Goal: Navigation & Orientation: Find specific page/section

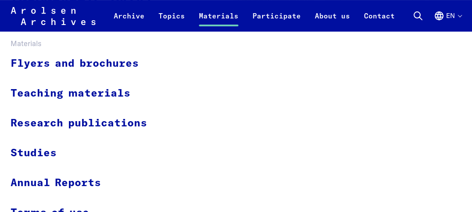
scroll to position [395, 0]
click at [93, 50] on link "Flyers and brochures" at bounding box center [85, 63] width 148 height 29
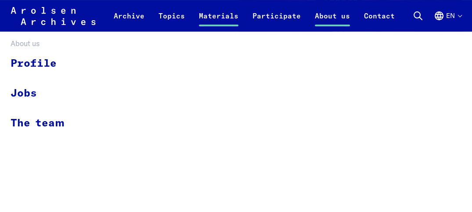
scroll to position [264, 0]
click at [22, 51] on link "Profile" at bounding box center [43, 63] width 65 height 29
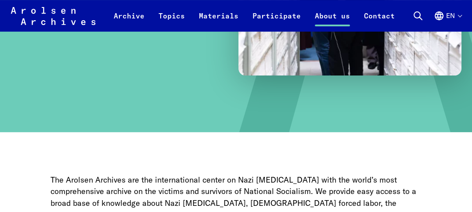
scroll to position [264, 0]
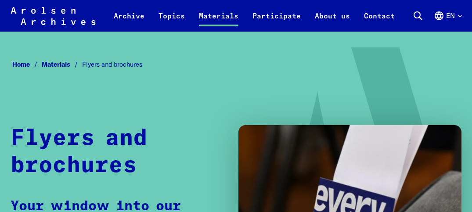
scroll to position [264, 0]
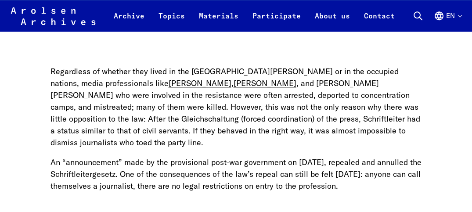
scroll to position [922, 0]
